Goal: Information Seeking & Learning: Learn about a topic

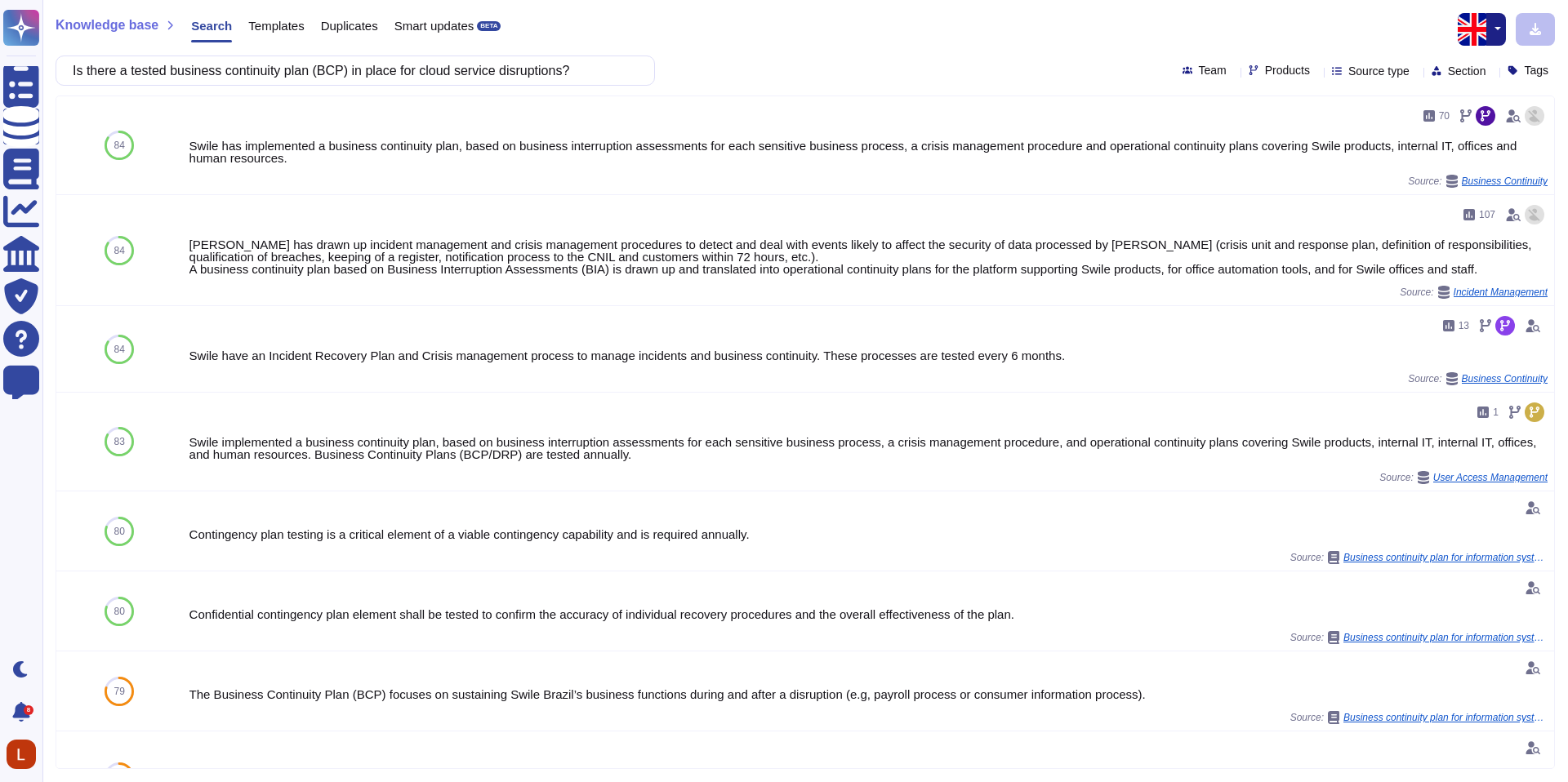
click at [1504, 26] on button "button" at bounding box center [1496, 29] width 20 height 33
click at [1465, 89] on link "French" at bounding box center [1440, 84] width 130 height 20
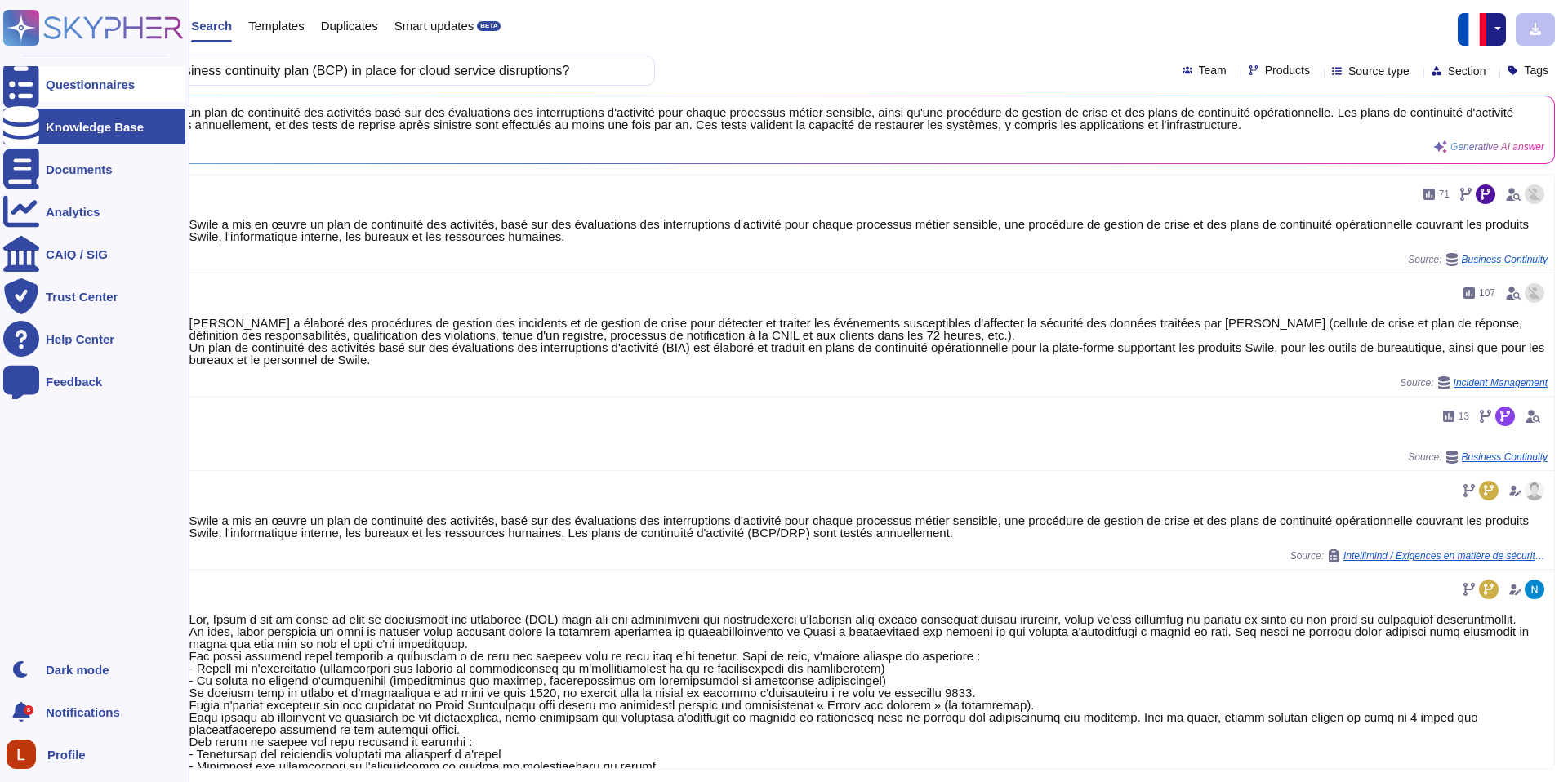
click at [63, 93] on div "Questionnaires" at bounding box center [94, 84] width 182 height 36
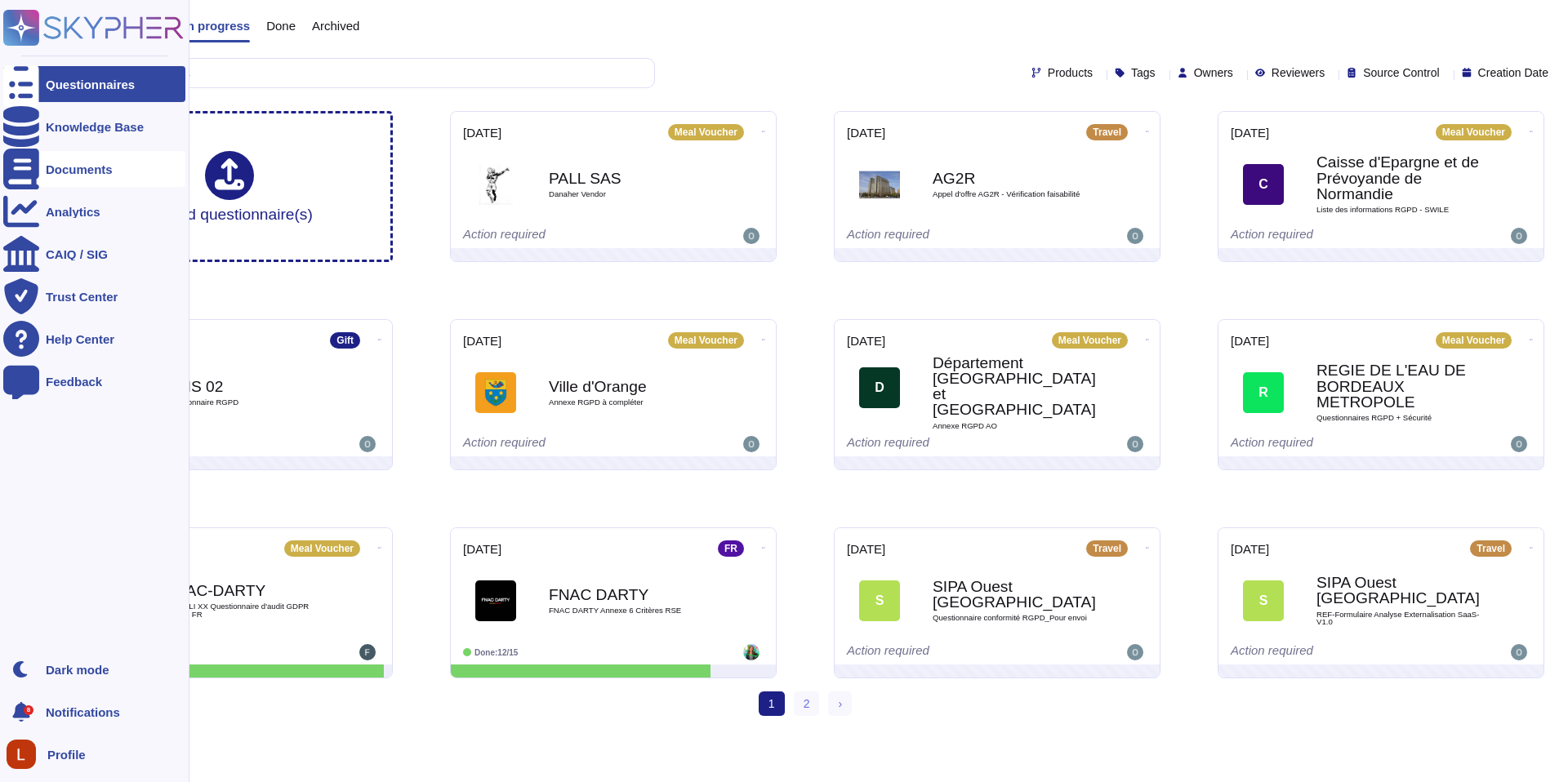
click at [31, 171] on div at bounding box center [21, 169] width 36 height 36
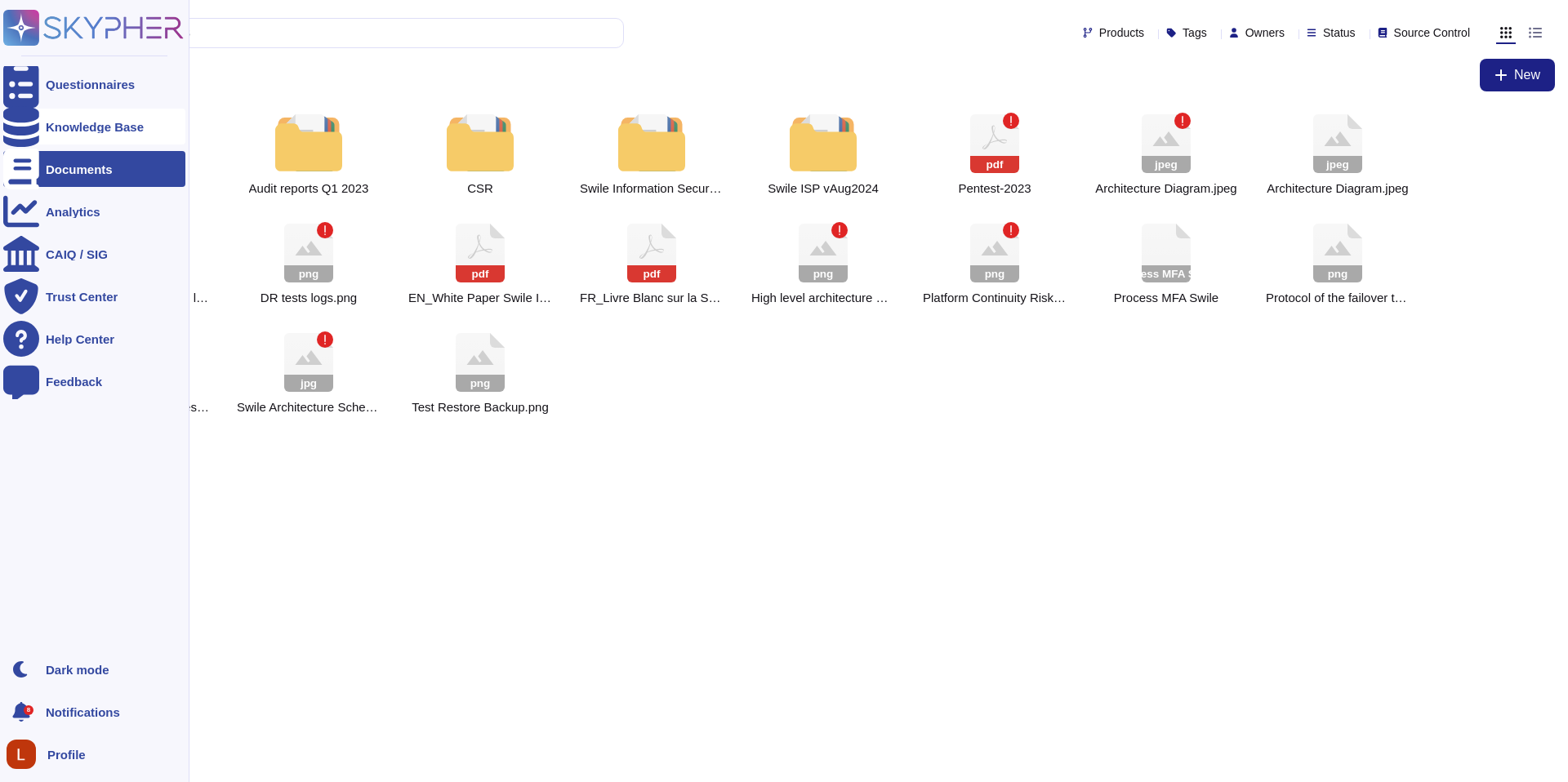
click at [109, 133] on div "Knowledge Base" at bounding box center [94, 127] width 182 height 36
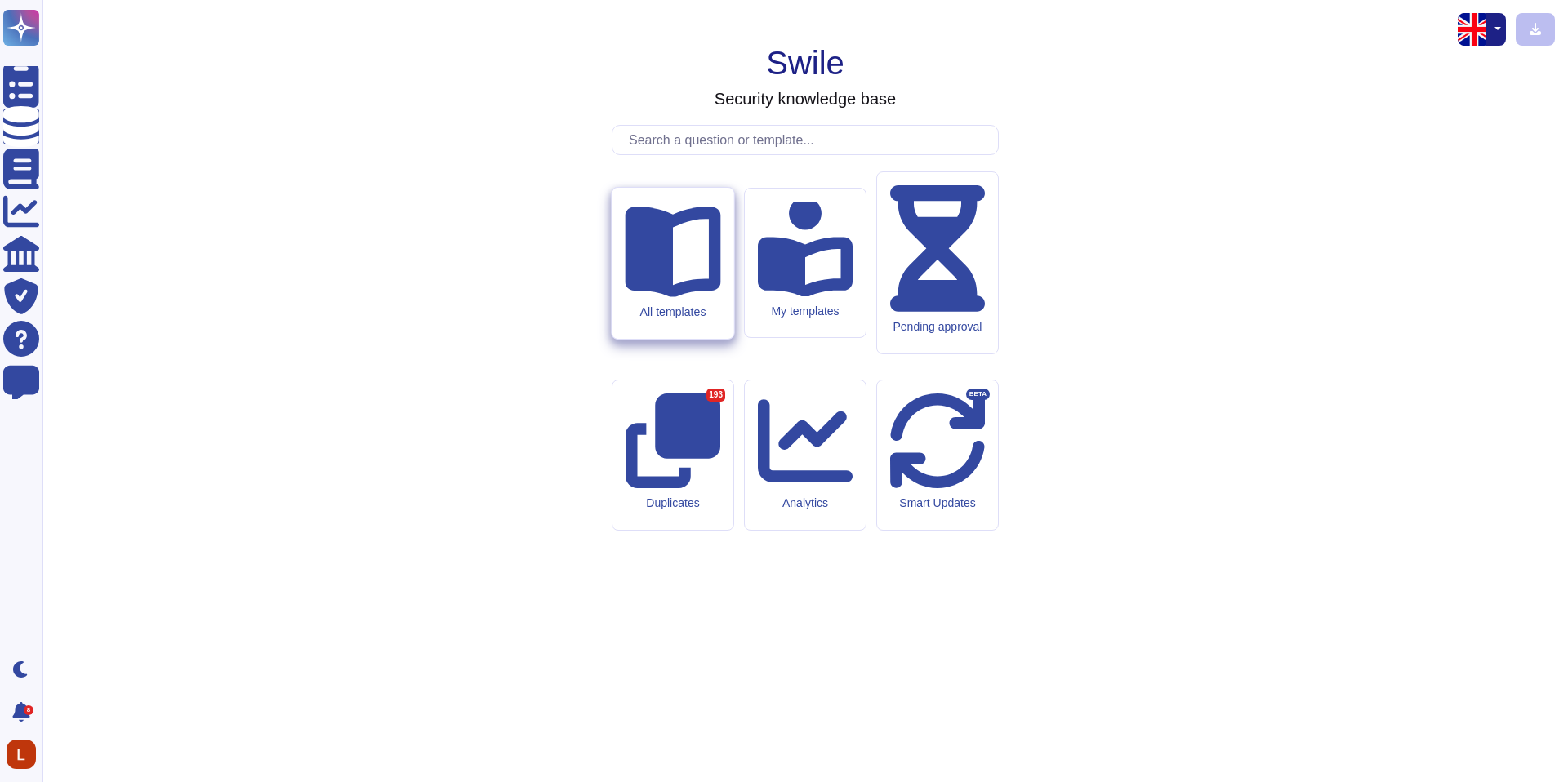
click at [704, 339] on div "All templates" at bounding box center [672, 263] width 122 height 151
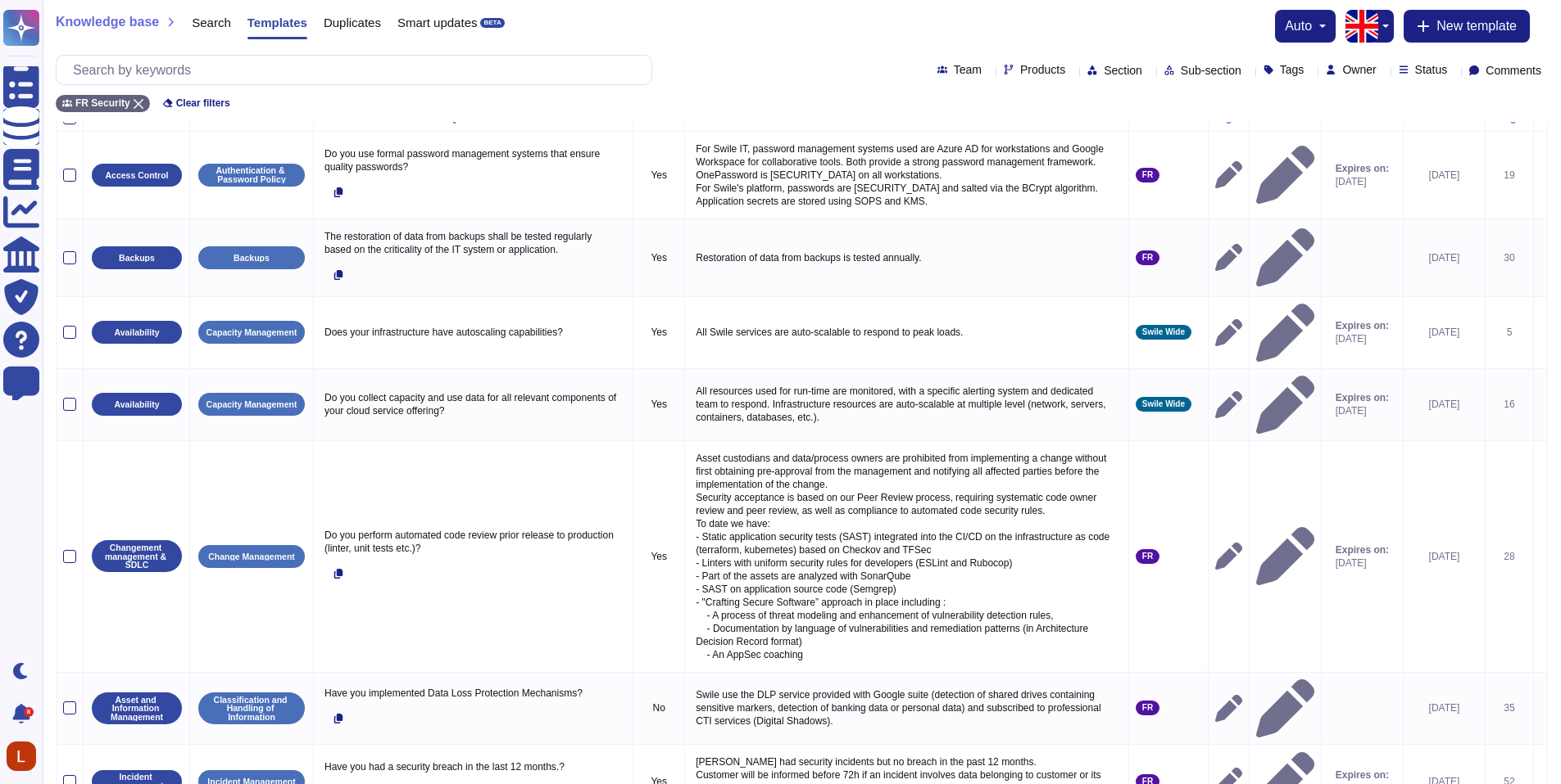
scroll to position [22, 0]
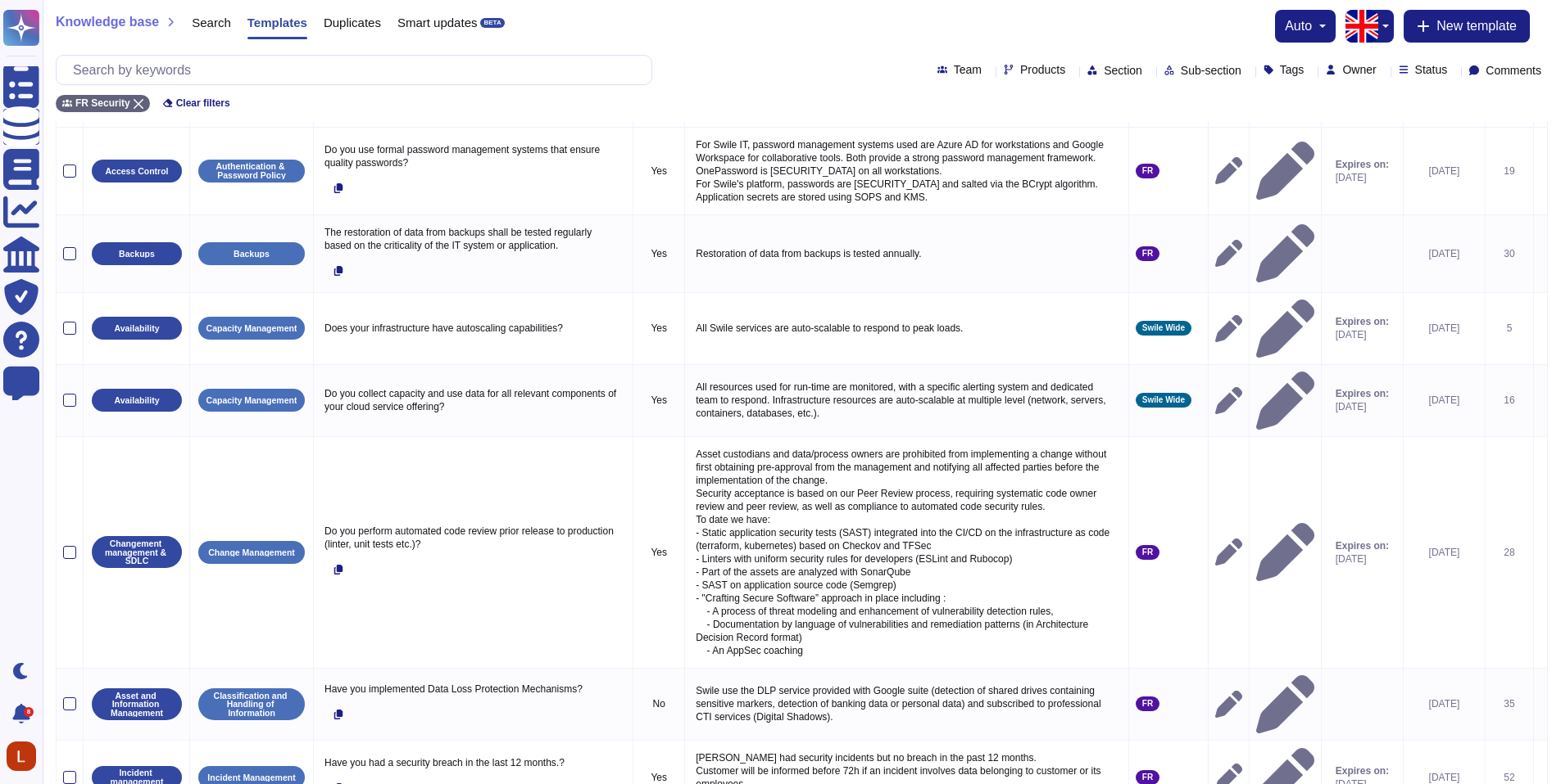
drag, startPoint x: 1572, startPoint y: 110, endPoint x: 1572, endPoint y: 126, distance: 16.0
click at [1561, 126] on html "Questionnaires Knowledge Base Documents Analytics CAIQ / SIG Trust Center Help …" at bounding box center [780, 534] width 1561 height 1112
click at [928, 101] on div "FR Security Clear filters" at bounding box center [801, 98] width 1492 height 27
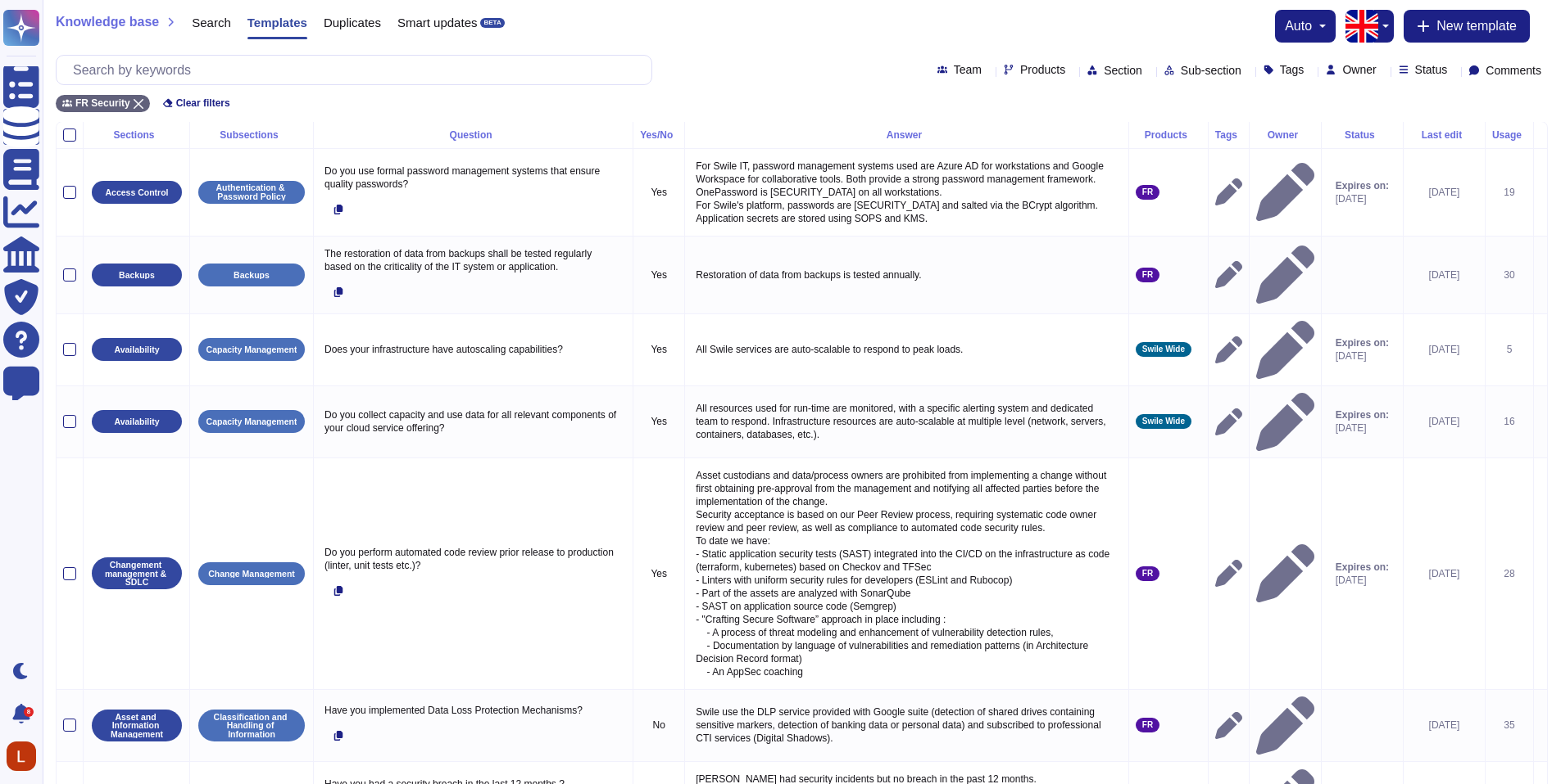
scroll to position [0, 0]
click at [1386, 23] on button "button" at bounding box center [1383, 26] width 20 height 33
click at [1420, 75] on link "French" at bounding box center [1439, 81] width 130 height 20
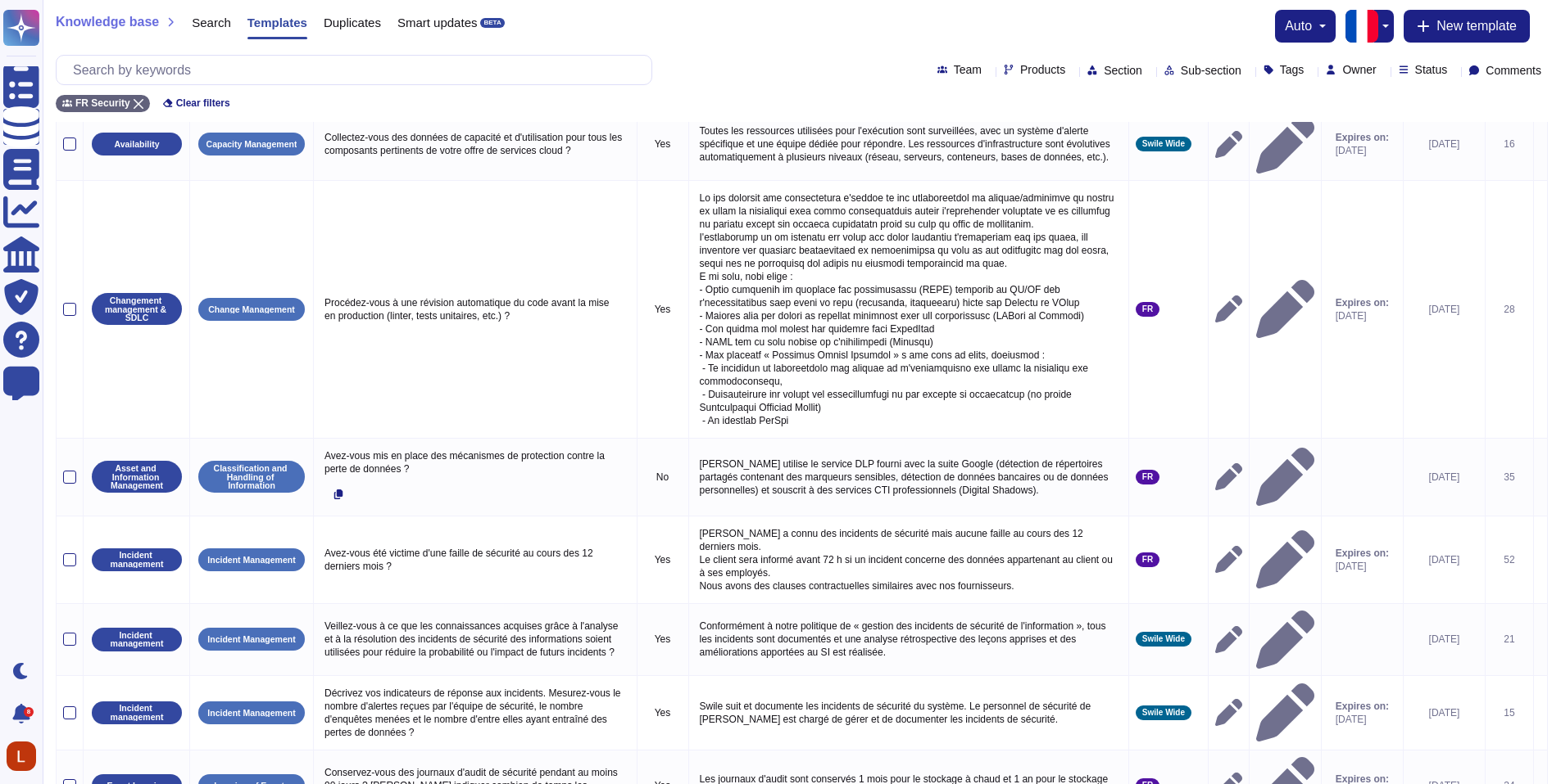
scroll to position [389, 0]
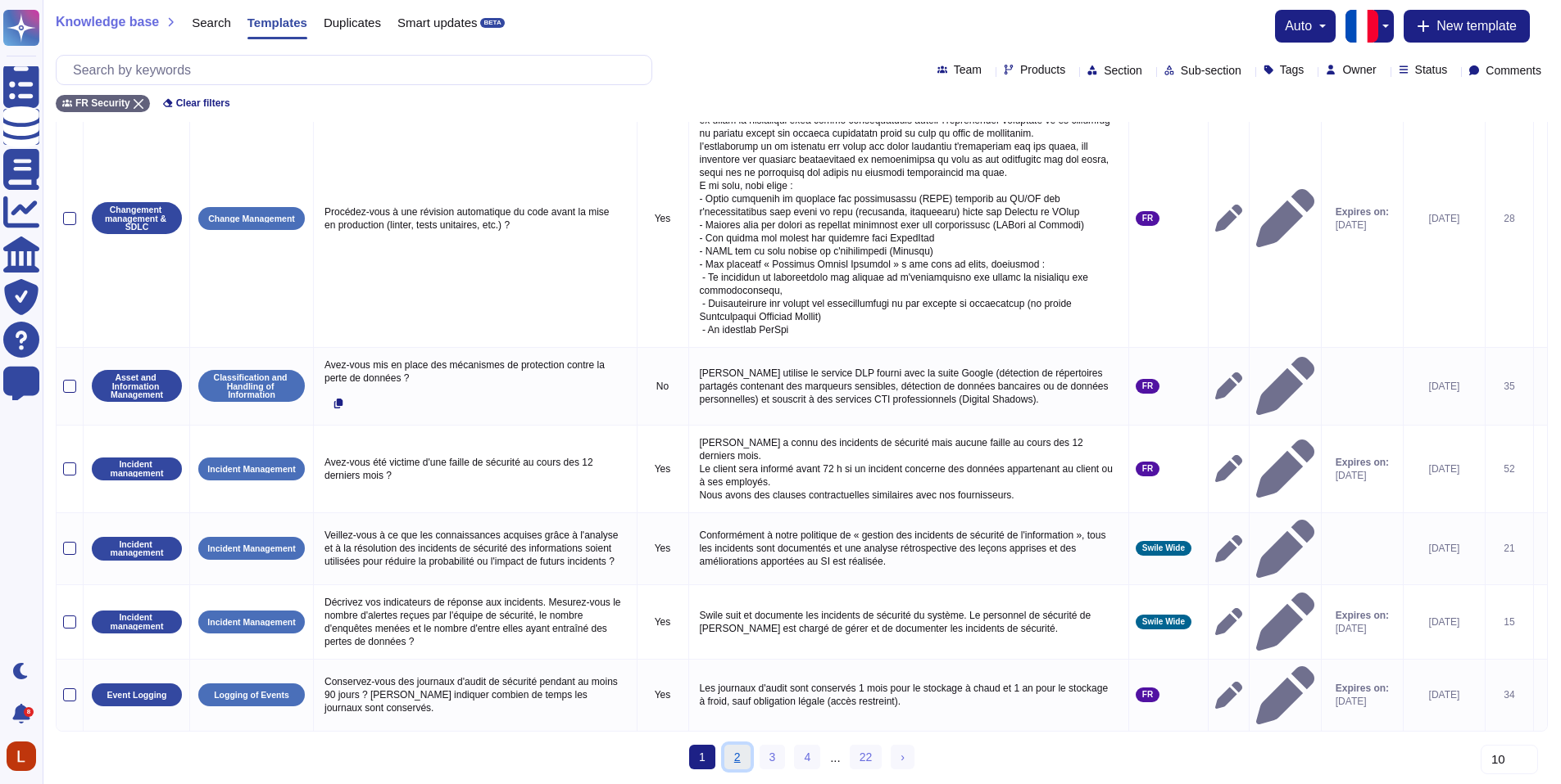
click at [734, 764] on link "2" at bounding box center [737, 757] width 26 height 25
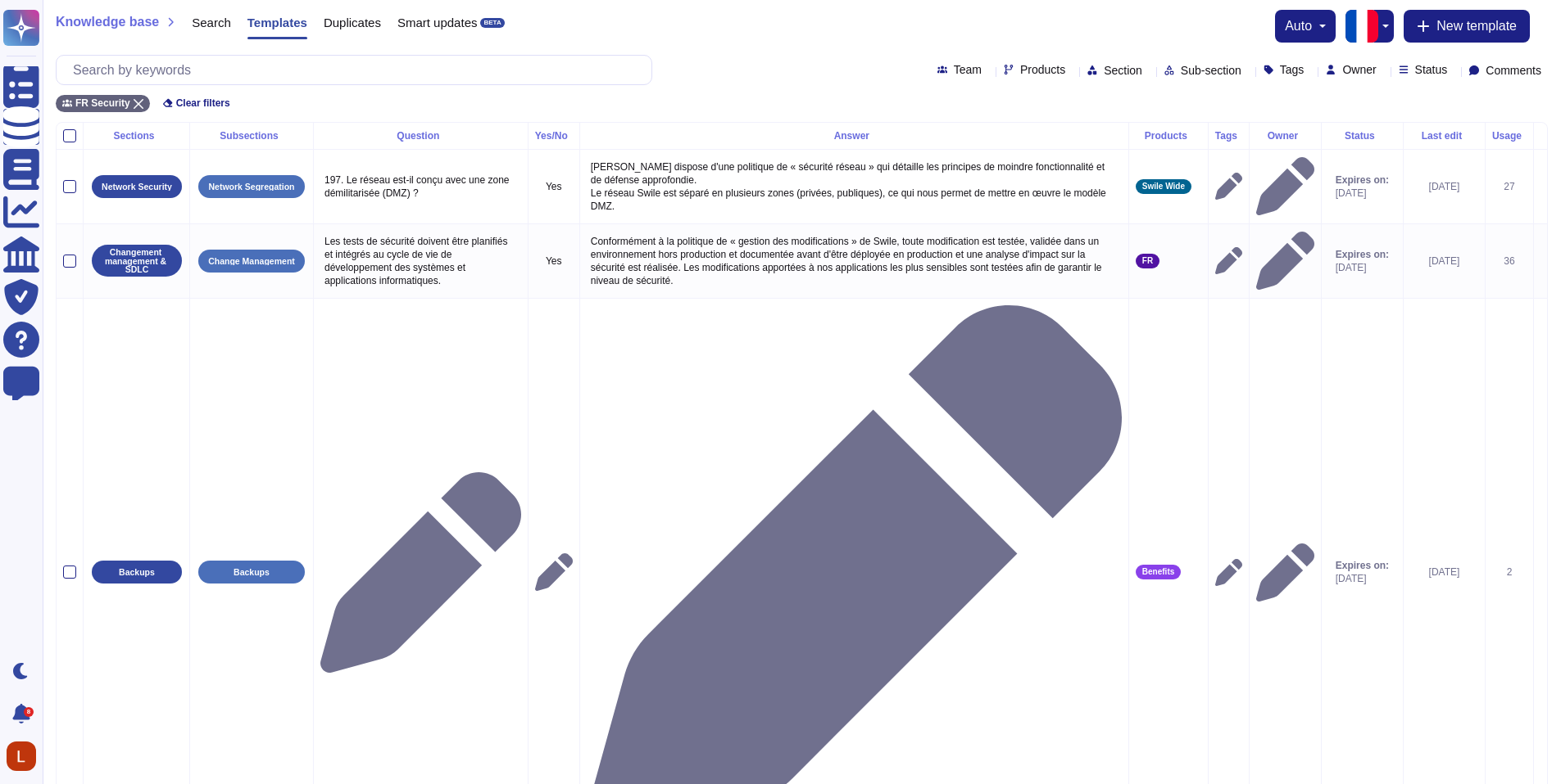
scroll to position [130, 0]
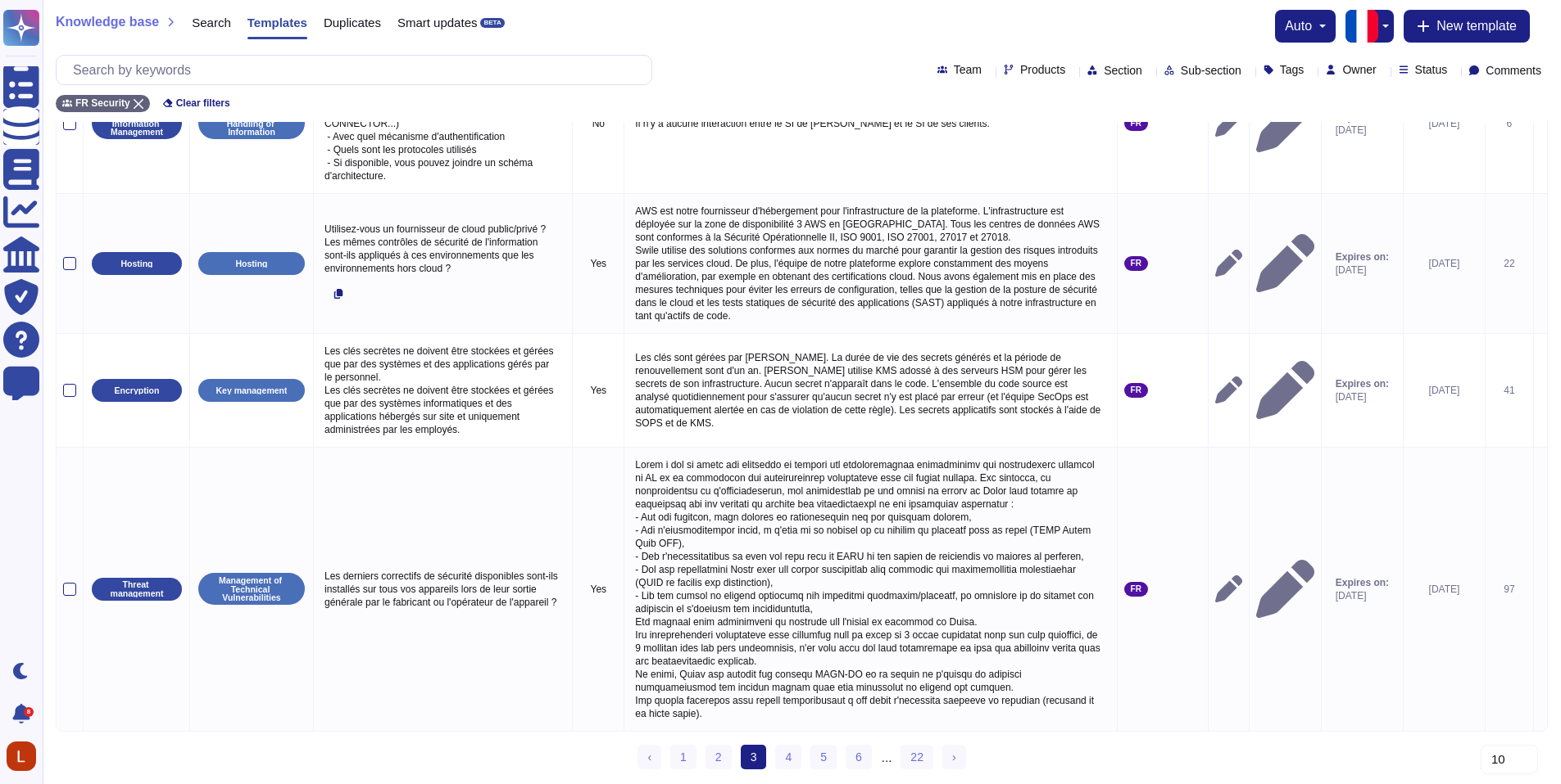
scroll to position [781, 0]
click at [780, 757] on link "4" at bounding box center [787, 757] width 26 height 25
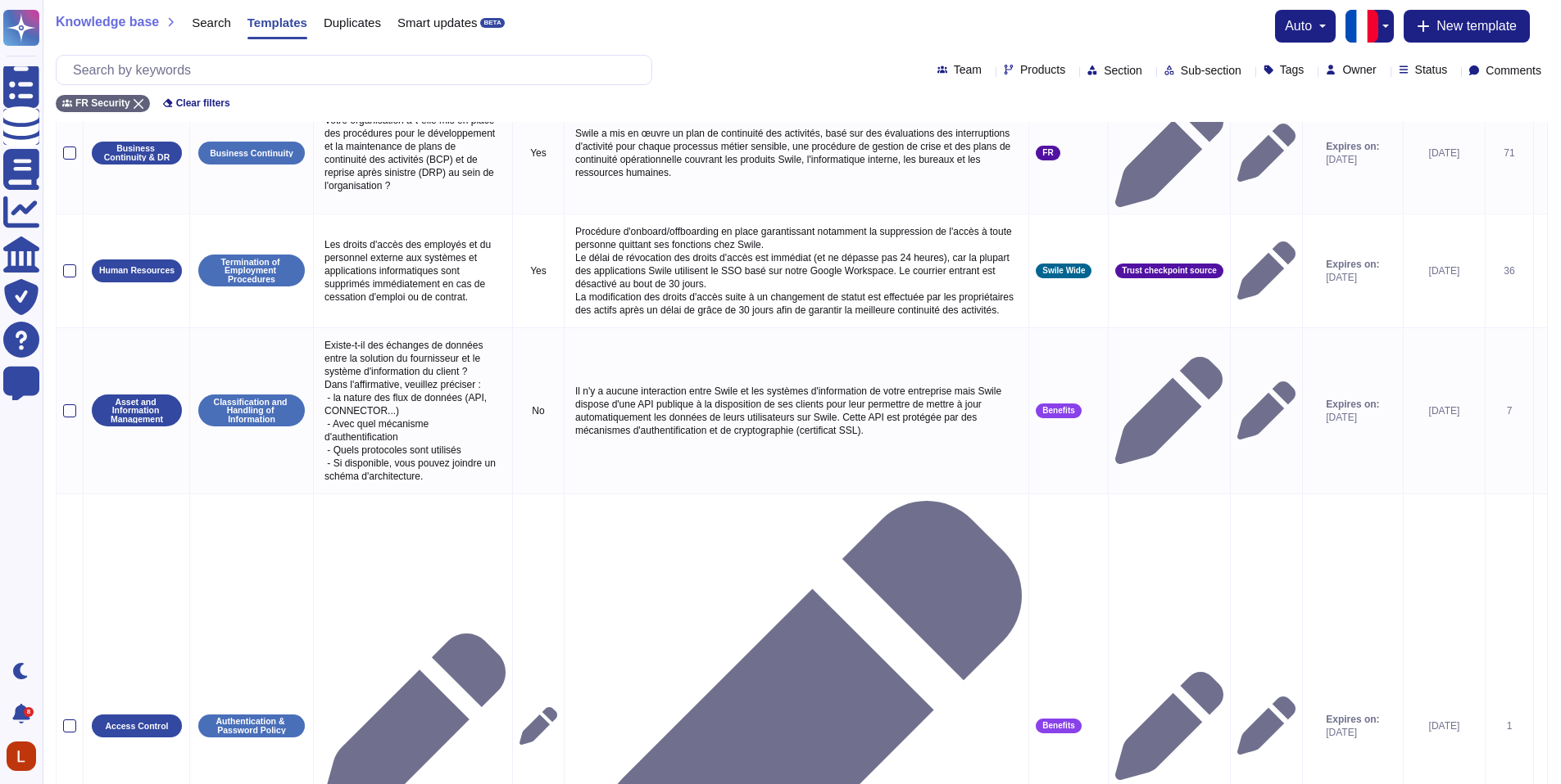
scroll to position [529, 0]
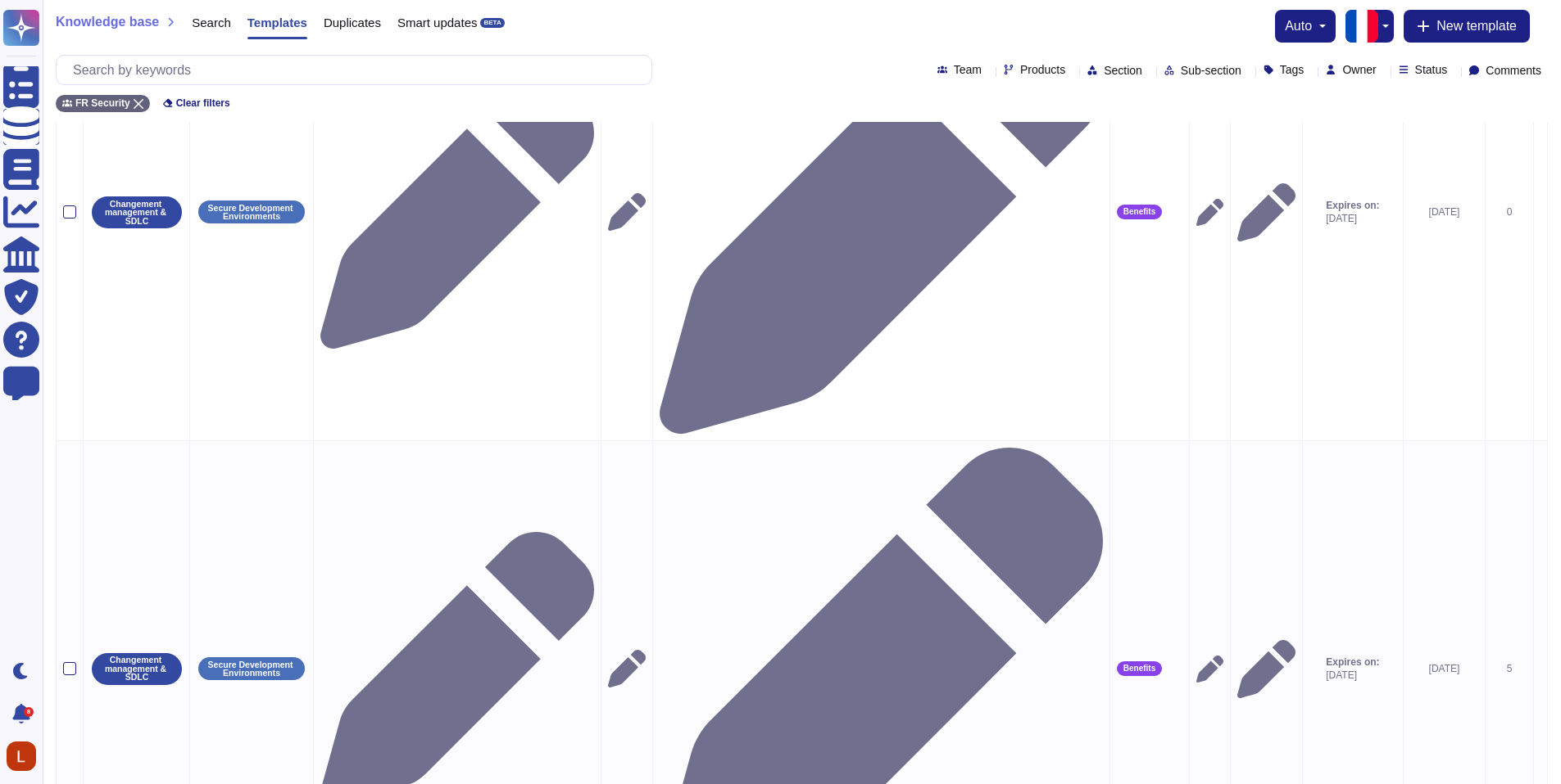
scroll to position [176, 0]
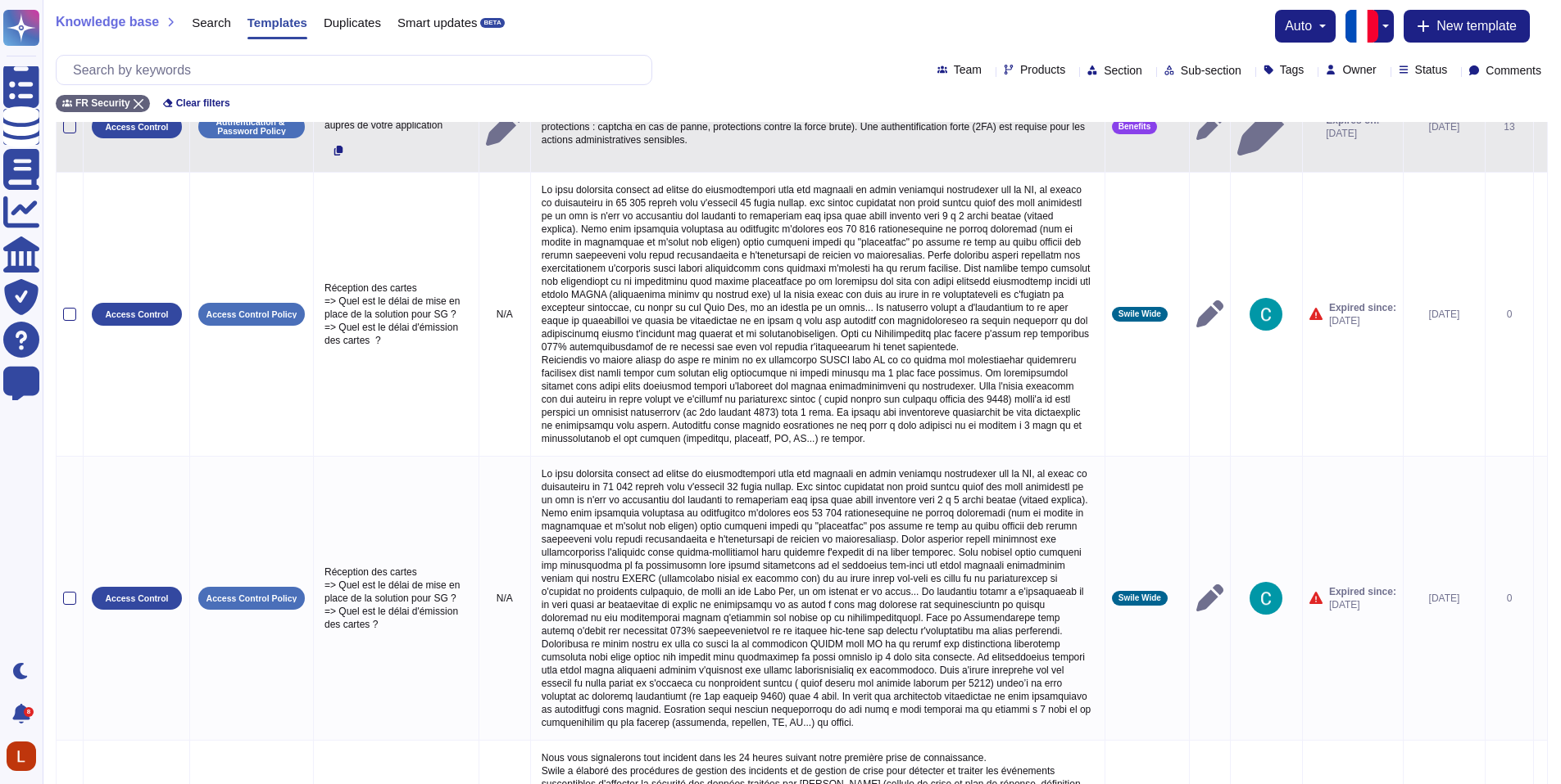
scroll to position [97, 0]
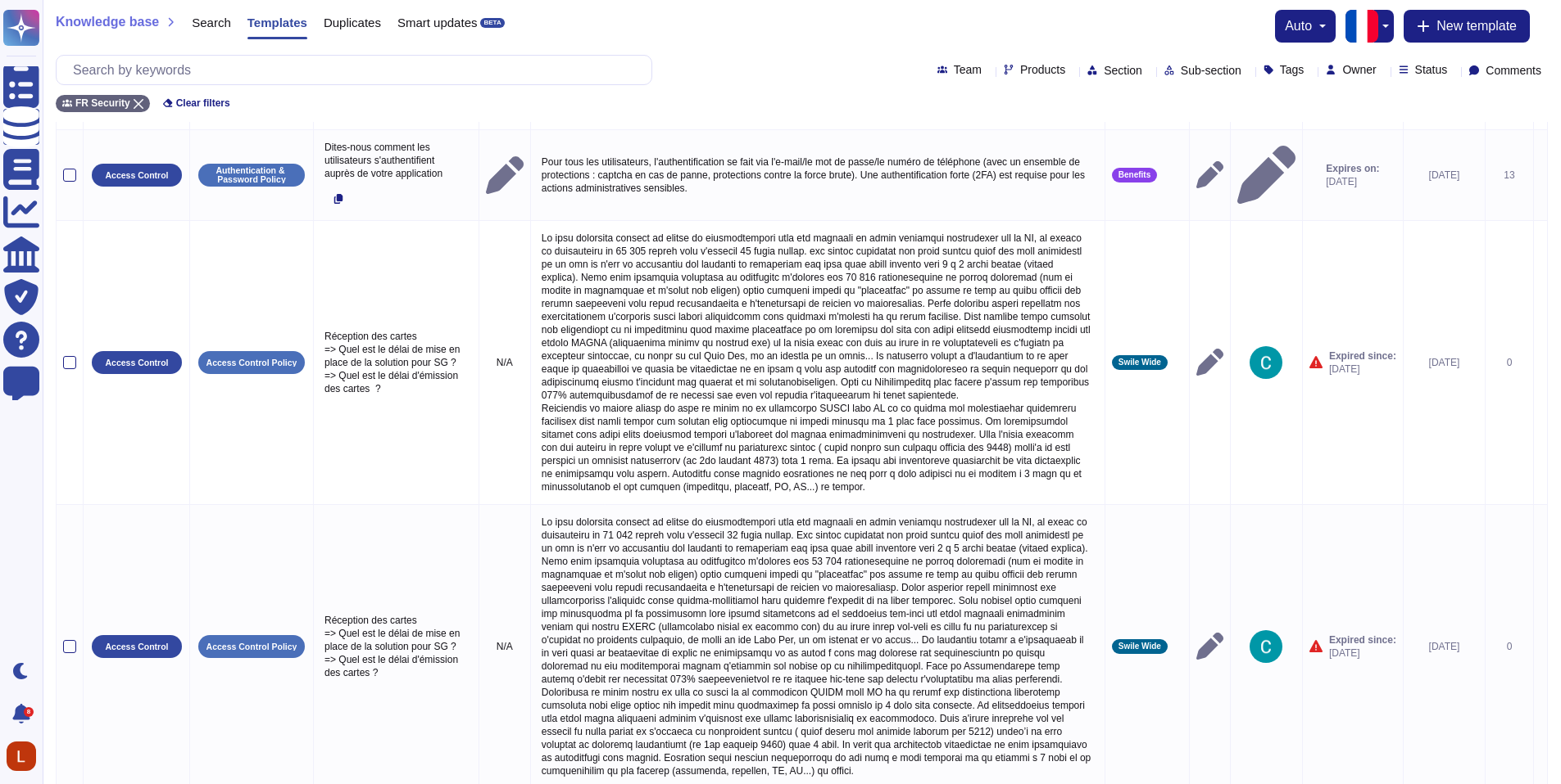
click at [1329, 78] on div "Team Products Section Sub-section Tags Owner Status Comments" at bounding box center [801, 69] width 1492 height 31
click at [1342, 71] on span "Owner" at bounding box center [1359, 69] width 34 height 12
click at [1389, 192] on span "[PERSON_NAME]" at bounding box center [1385, 197] width 101 height 15
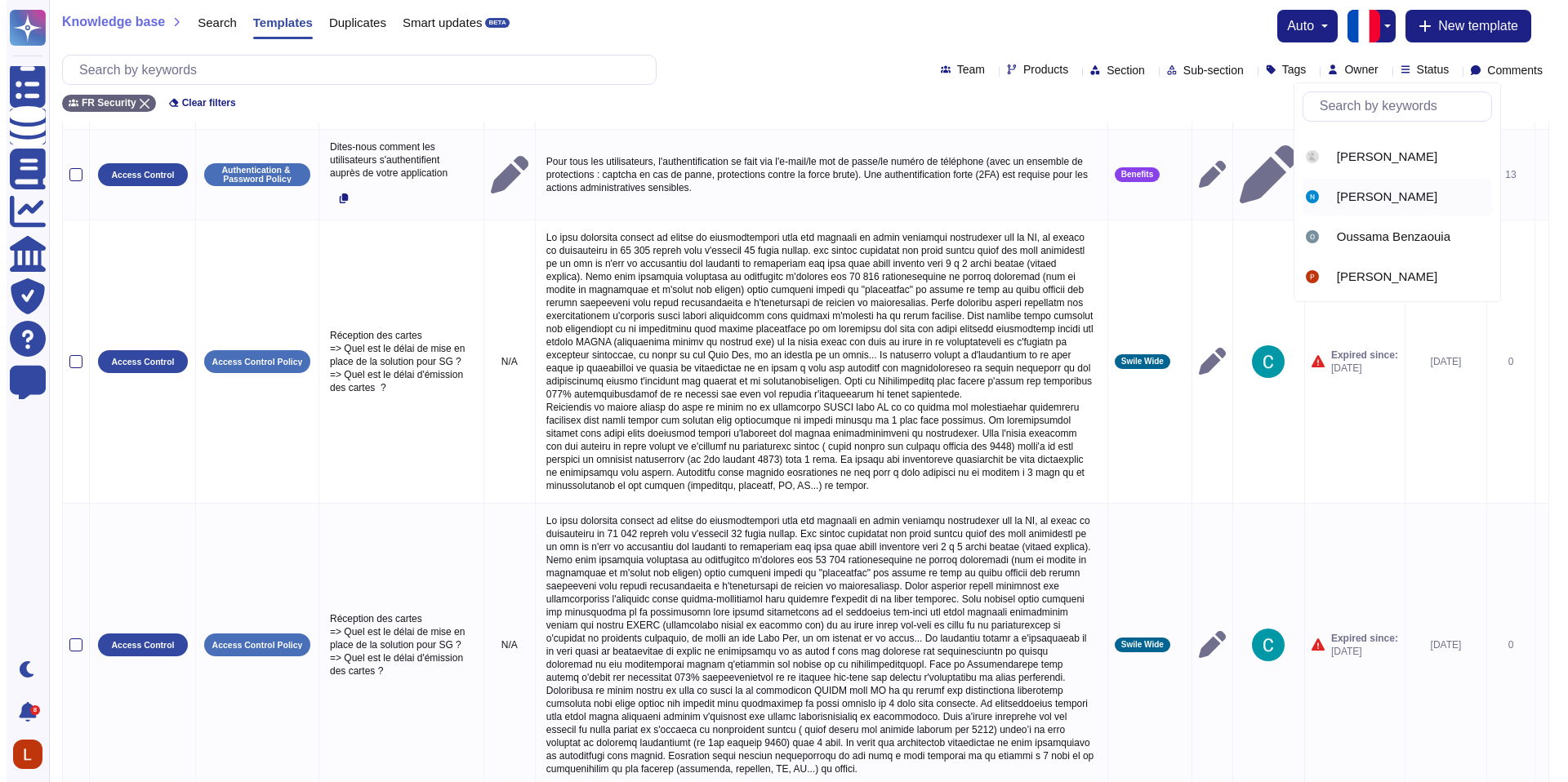
scroll to position [0, 0]
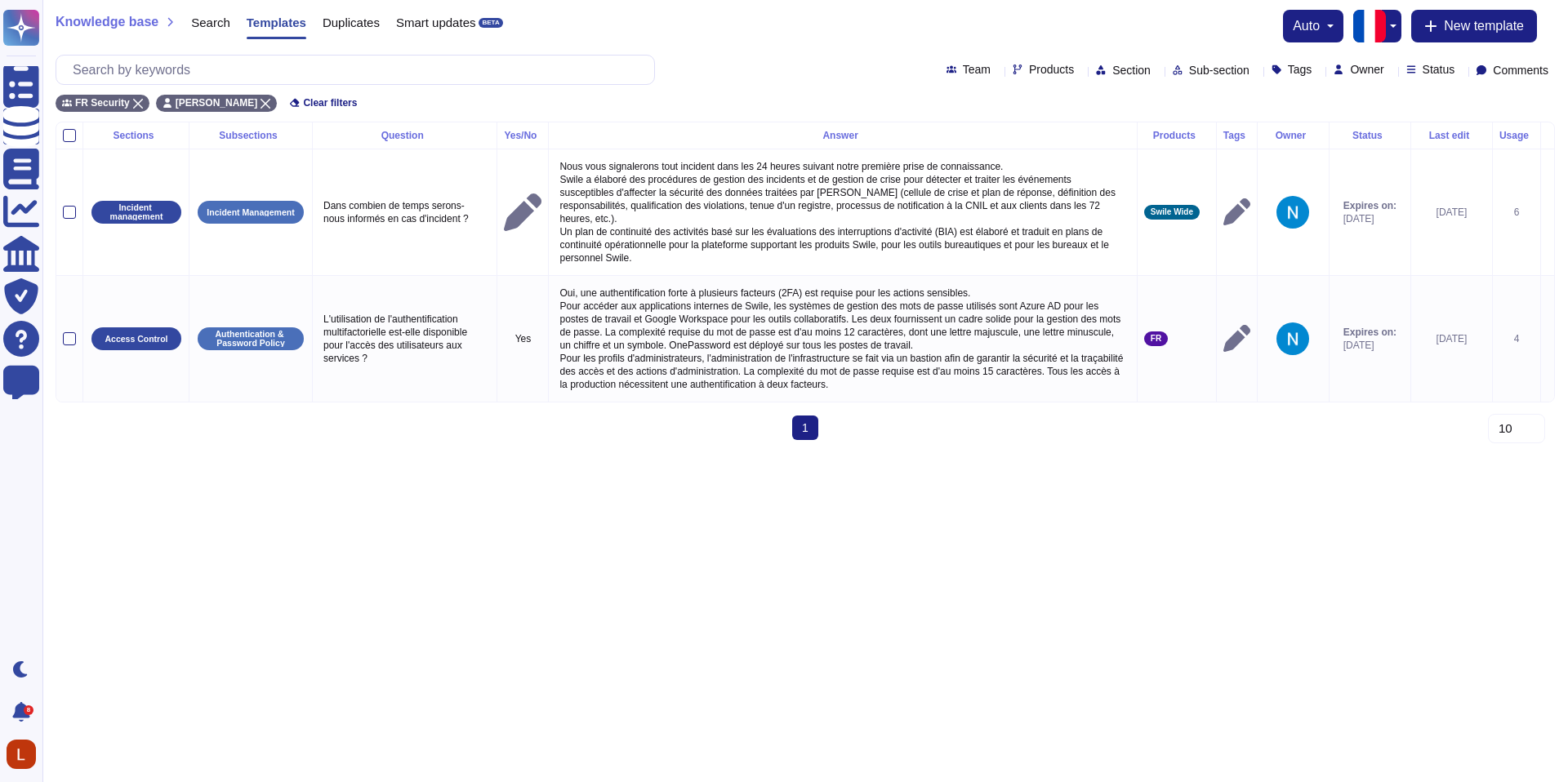
click at [1073, 433] on div "Sections Subsections Question Yes/No Answer Products Tags Owner Status Last edi…" at bounding box center [805, 287] width 1500 height 331
click at [144, 101] on div "FR Security" at bounding box center [102, 103] width 94 height 17
click at [1239, 453] on html "Questionnaires Knowledge Base Documents Analytics CAIQ / SIG Trust Center Help …" at bounding box center [784, 226] width 1568 height 453
